Goal: Task Accomplishment & Management: Complete application form

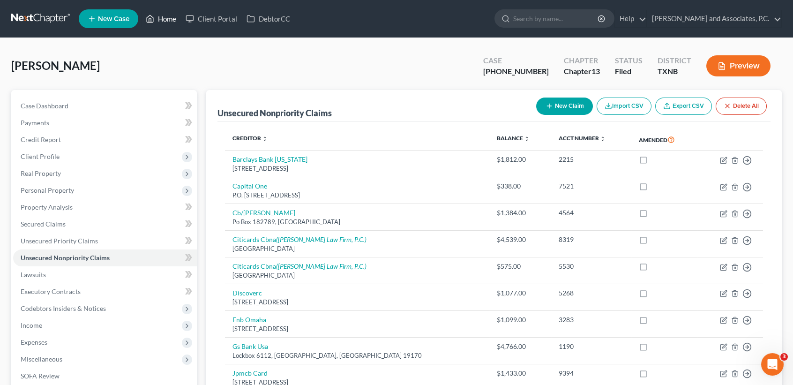
click at [170, 23] on link "Home" at bounding box center [161, 18] width 40 height 17
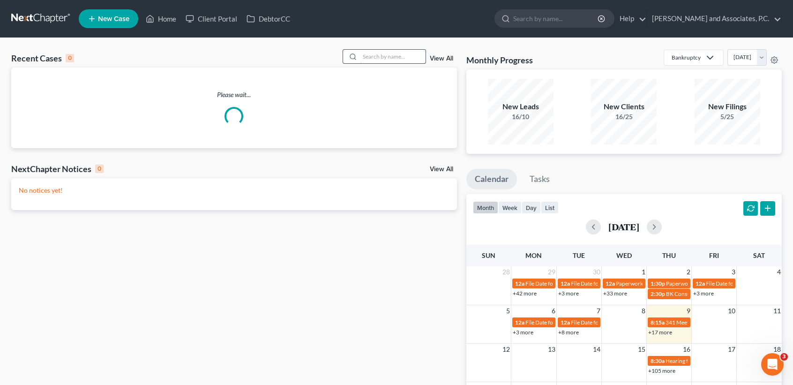
click at [397, 52] on input "search" at bounding box center [393, 57] width 66 height 14
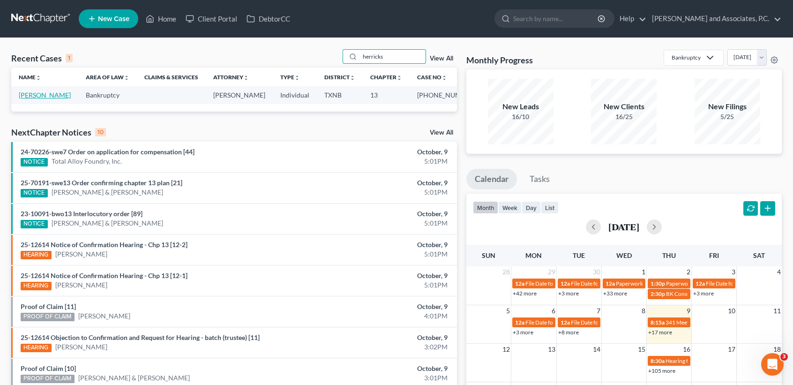
type input "herricks"
click at [31, 95] on link "[PERSON_NAME]" at bounding box center [45, 95] width 52 height 8
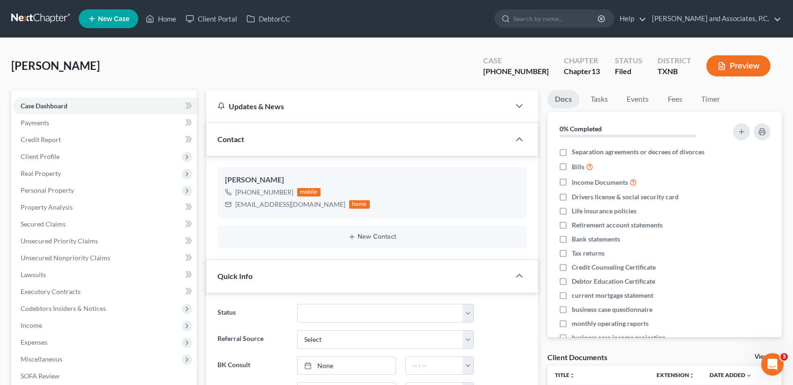
scroll to position [864, 0]
click at [162, 18] on link "Home" at bounding box center [161, 18] width 40 height 17
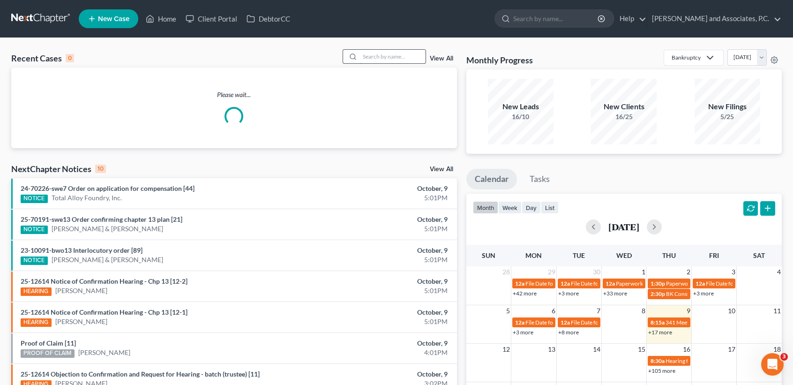
drag, startPoint x: 402, startPoint y: 57, endPoint x: 406, endPoint y: 54, distance: 5.5
click at [402, 57] on input "search" at bounding box center [393, 57] width 66 height 14
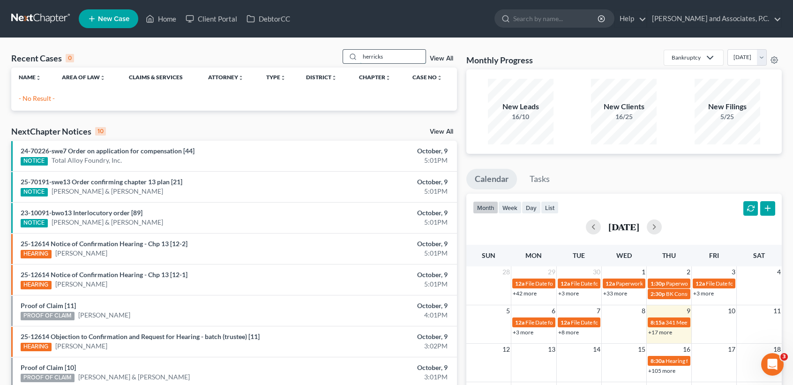
type input "herricks"
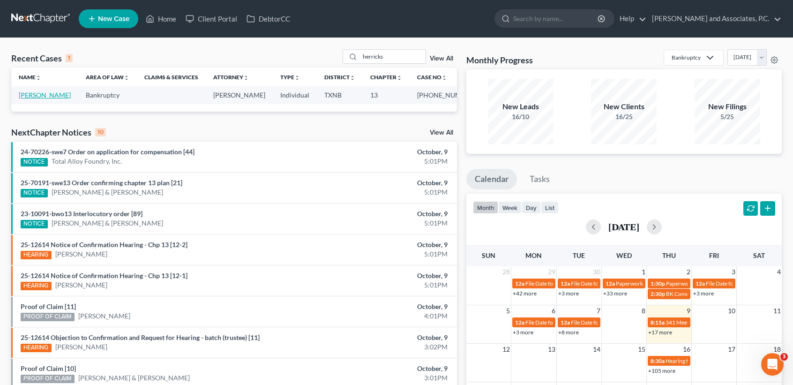
click at [37, 93] on link "[PERSON_NAME]" at bounding box center [45, 95] width 52 height 8
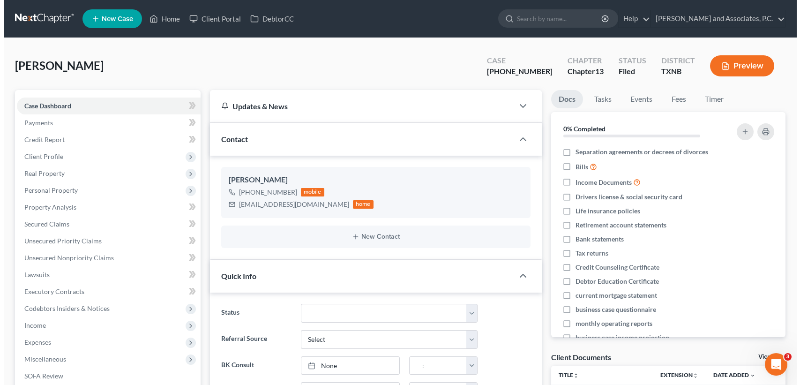
scroll to position [864, 0]
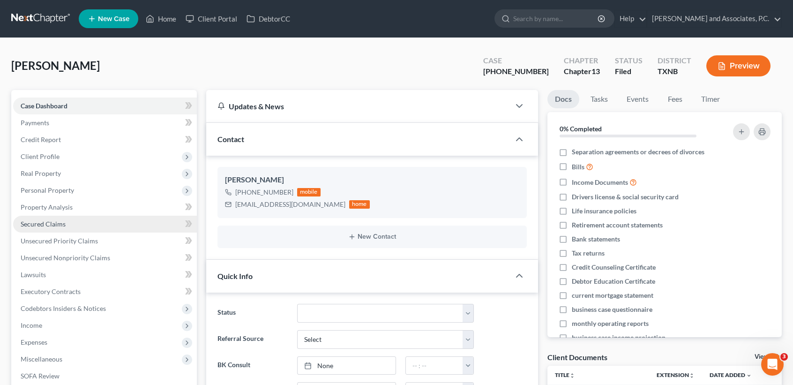
click at [48, 225] on span "Secured Claims" at bounding box center [43, 224] width 45 height 8
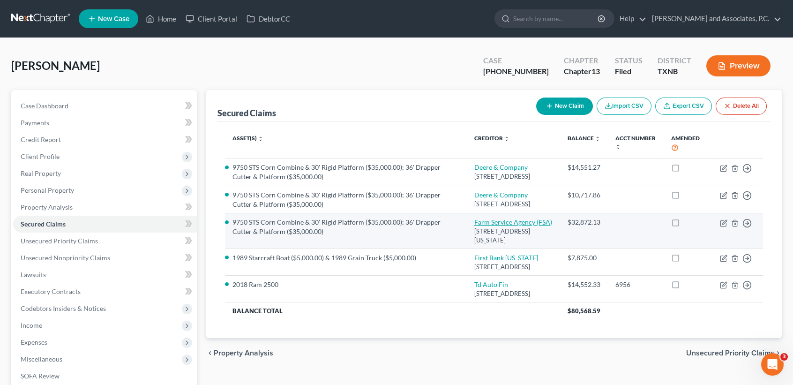
click at [493, 226] on link "Farm Service Agency (FSA)" at bounding box center [513, 222] width 78 height 8
select select "8"
select select "0"
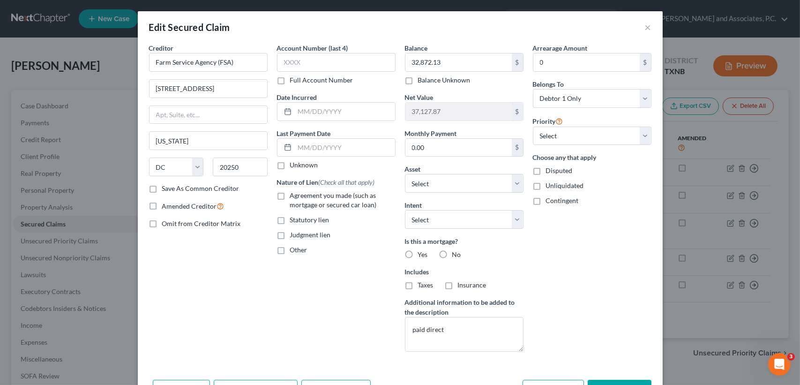
scroll to position [59, 0]
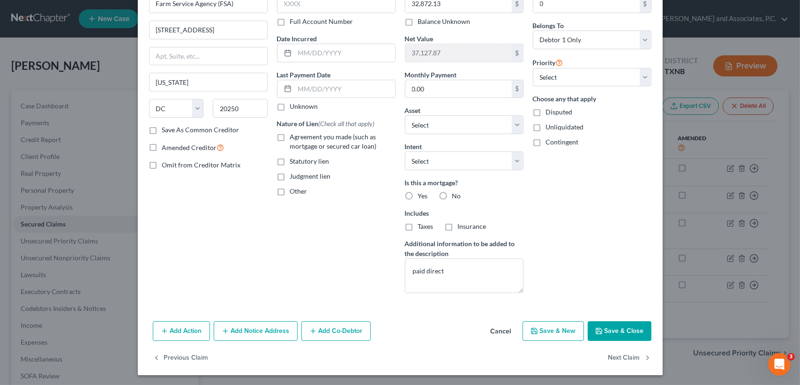
click at [629, 323] on button "Save & Close" at bounding box center [620, 331] width 64 height 20
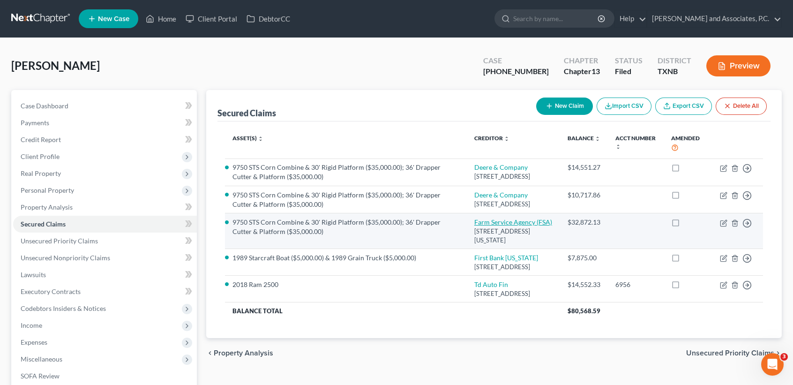
click at [474, 226] on link "Farm Service Agency (FSA)" at bounding box center [513, 222] width 78 height 8
select select "8"
select select "0"
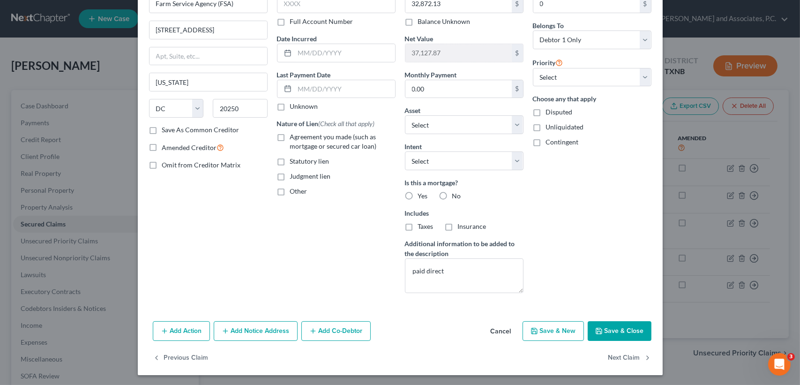
click at [601, 331] on button "Save & Close" at bounding box center [620, 331] width 64 height 20
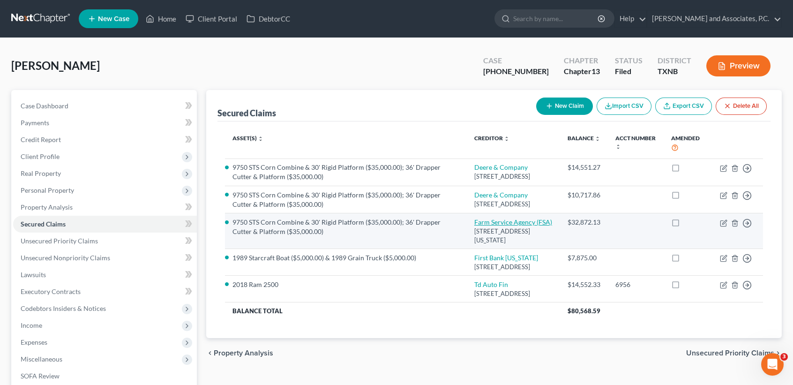
click at [498, 226] on link "Farm Service Agency (FSA)" at bounding box center [513, 222] width 78 height 8
select select "8"
select select "0"
